Goal: Find specific page/section: Find specific page/section

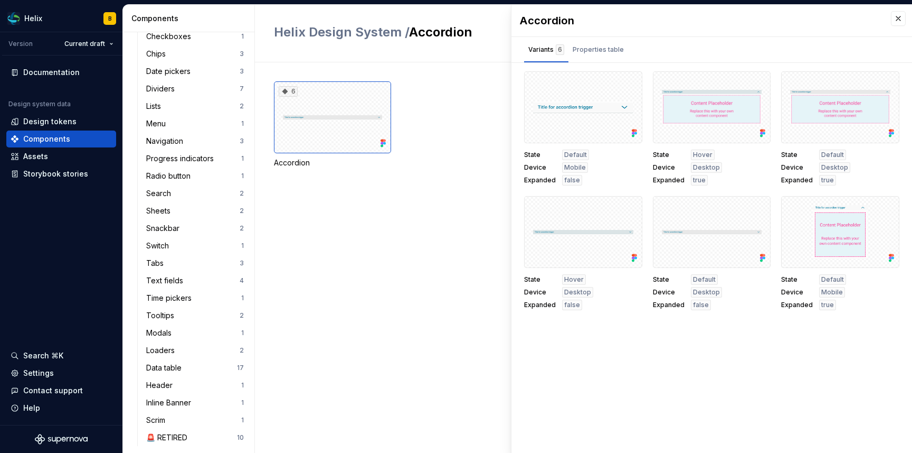
scroll to position [305, 0]
click at [174, 280] on div "Text fields" at bounding box center [166, 279] width 41 height 11
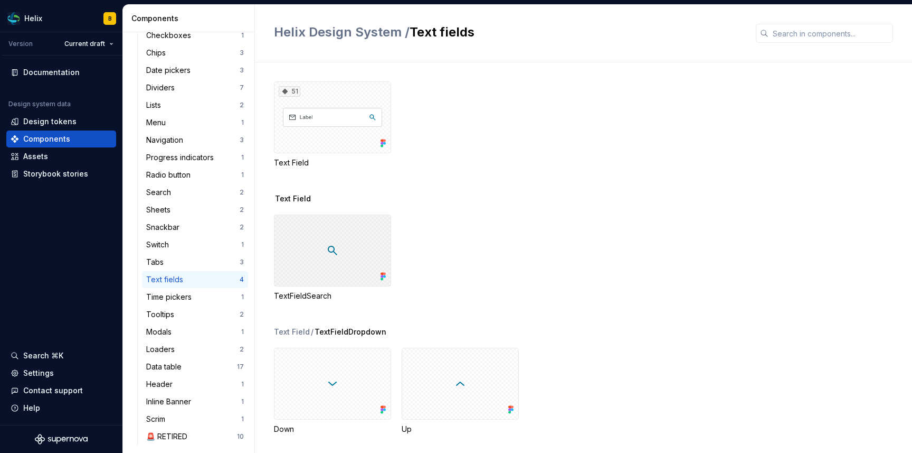
scroll to position [7, 0]
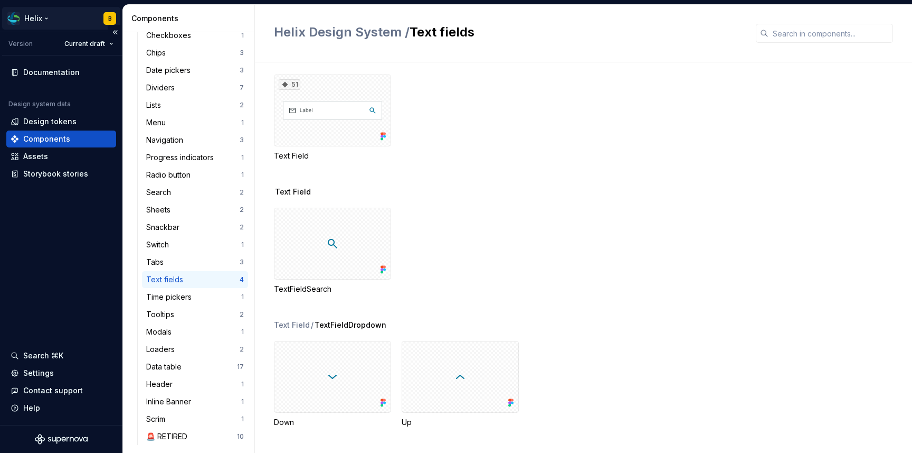
click at [46, 20] on html "Helix B Version Current draft Documentation Design system data Design tokens Co…" at bounding box center [456, 226] width 912 height 453
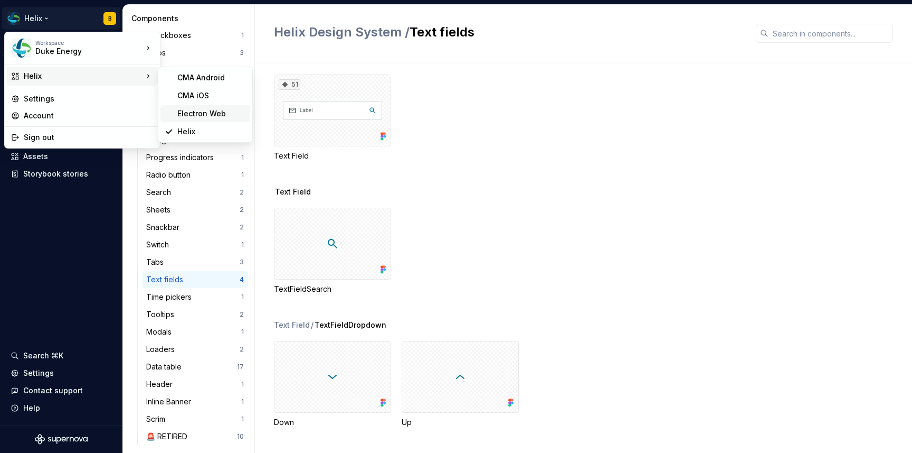
click at [194, 114] on div "Electron Web" at bounding box center [211, 113] width 69 height 11
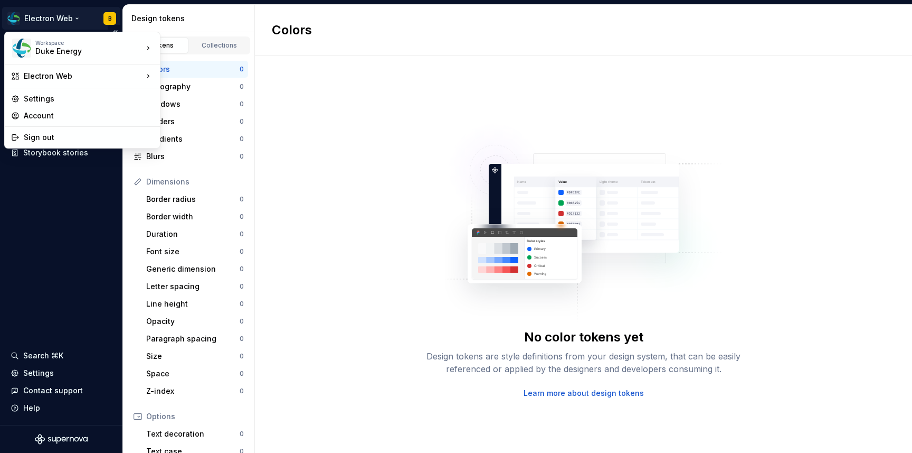
click at [73, 16] on html "Electron Web B Documentation Dataset Piedmont Natural Gas Design tokens Compone…" at bounding box center [456, 226] width 912 height 453
click at [189, 92] on div "CMA iOS" at bounding box center [211, 95] width 69 height 11
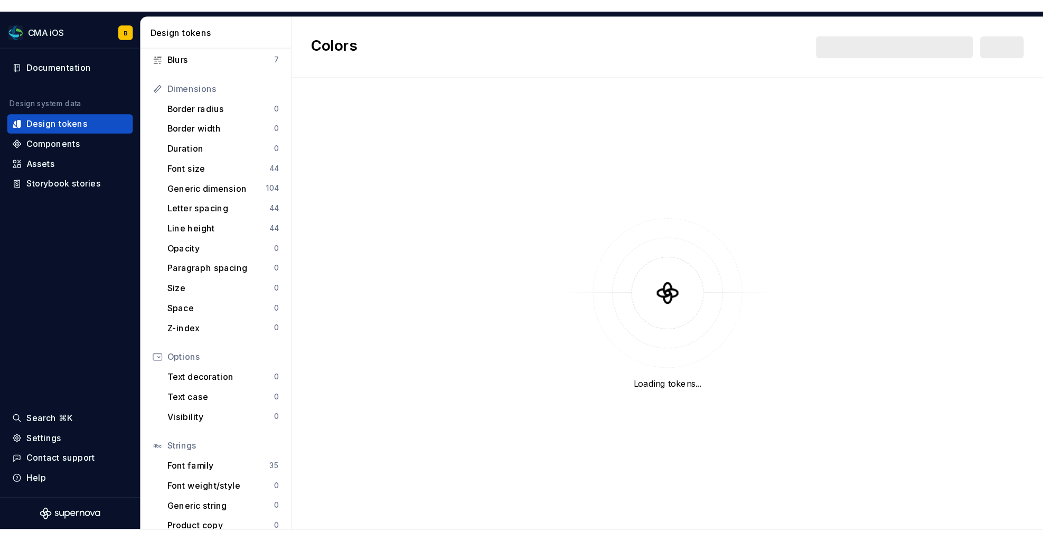
scroll to position [126, 0]
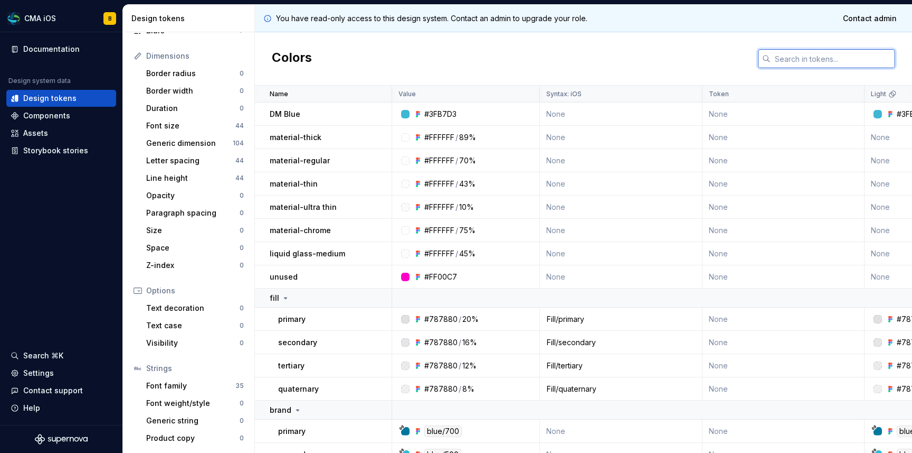
click at [801, 51] on input "text" at bounding box center [833, 58] width 125 height 19
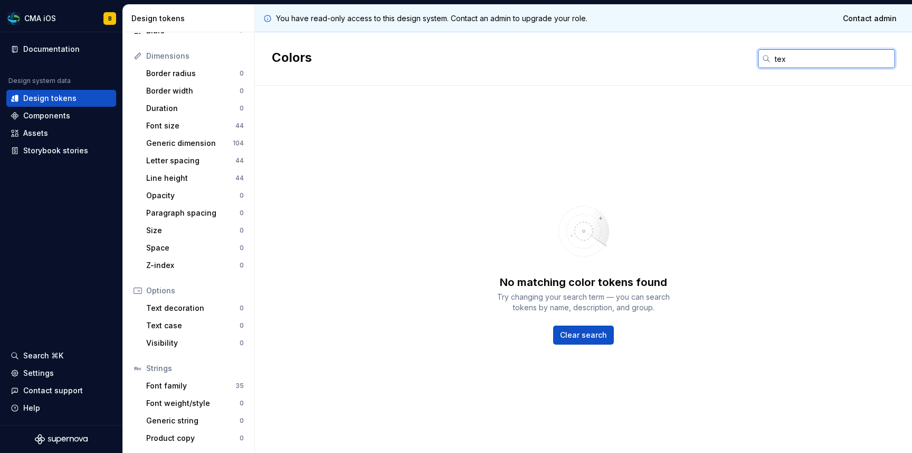
type input "text"
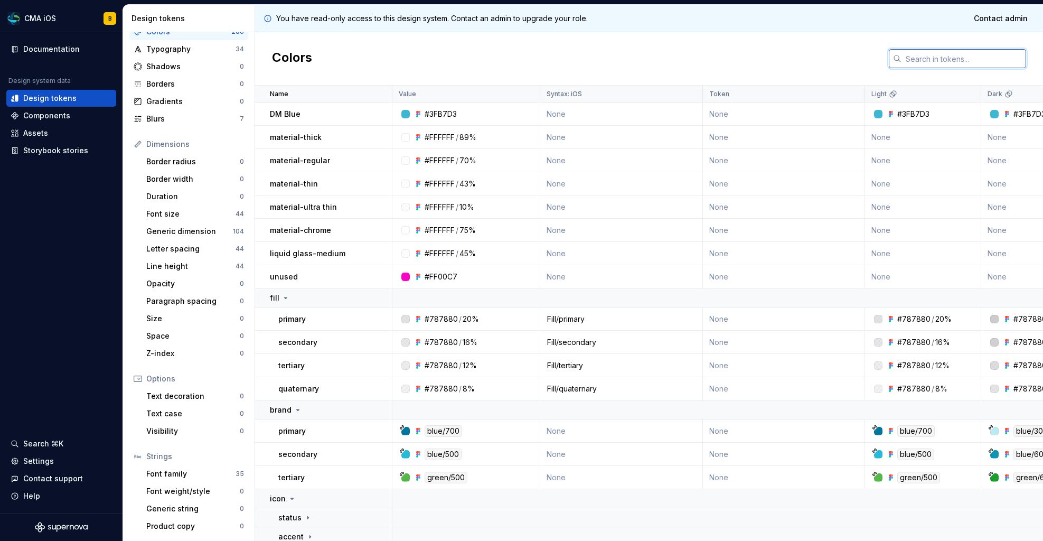
scroll to position [37, 0]
